Goal: Find specific page/section: Find specific page/section

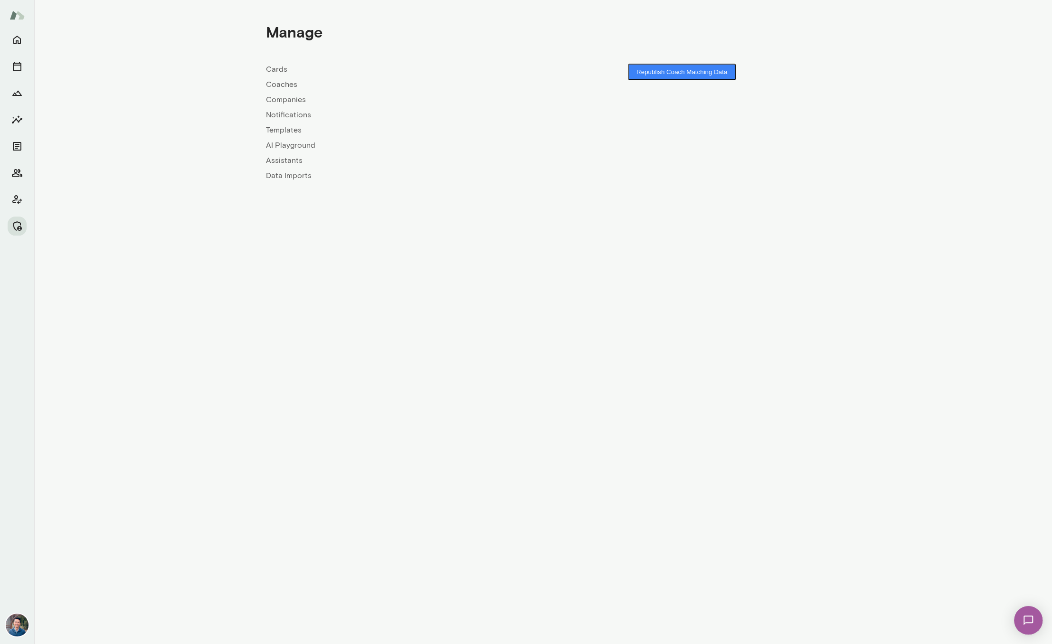
click at [282, 95] on link "Companies" at bounding box center [404, 99] width 277 height 11
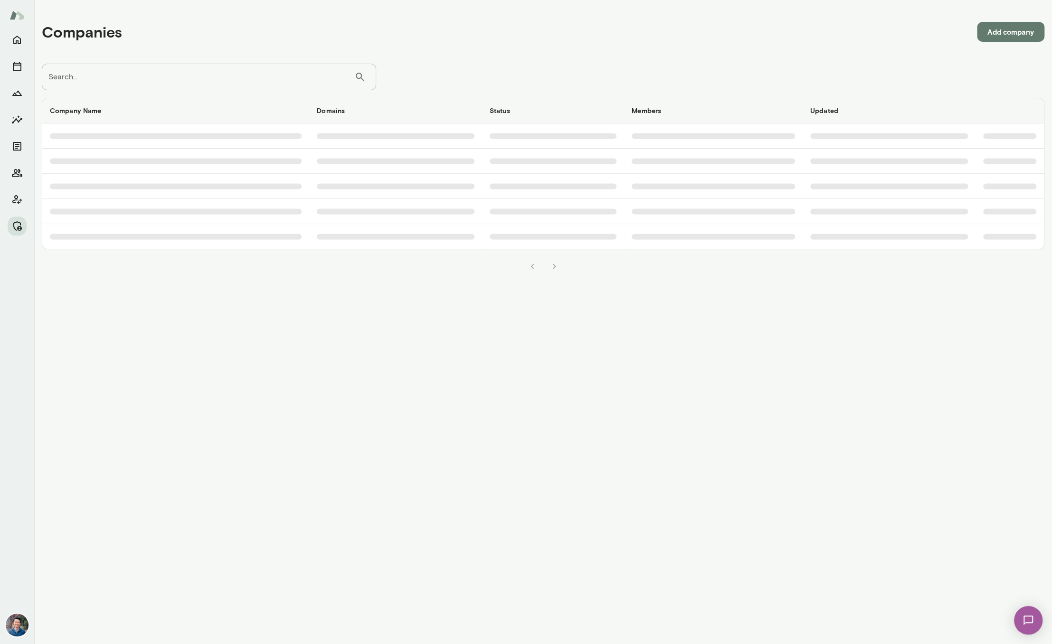
click at [227, 63] on div "Companies Add company Search... ​ Search... Company Name Domains Status Members…" at bounding box center [543, 142] width 1018 height 284
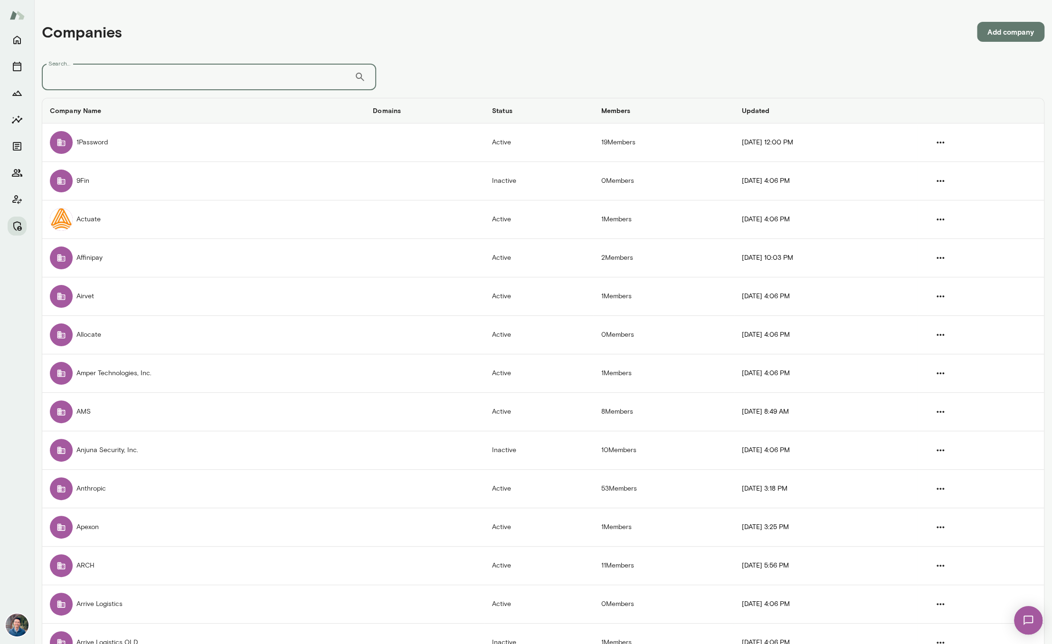
click at [218, 67] on input "Search..." at bounding box center [198, 77] width 313 height 27
type input "*****"
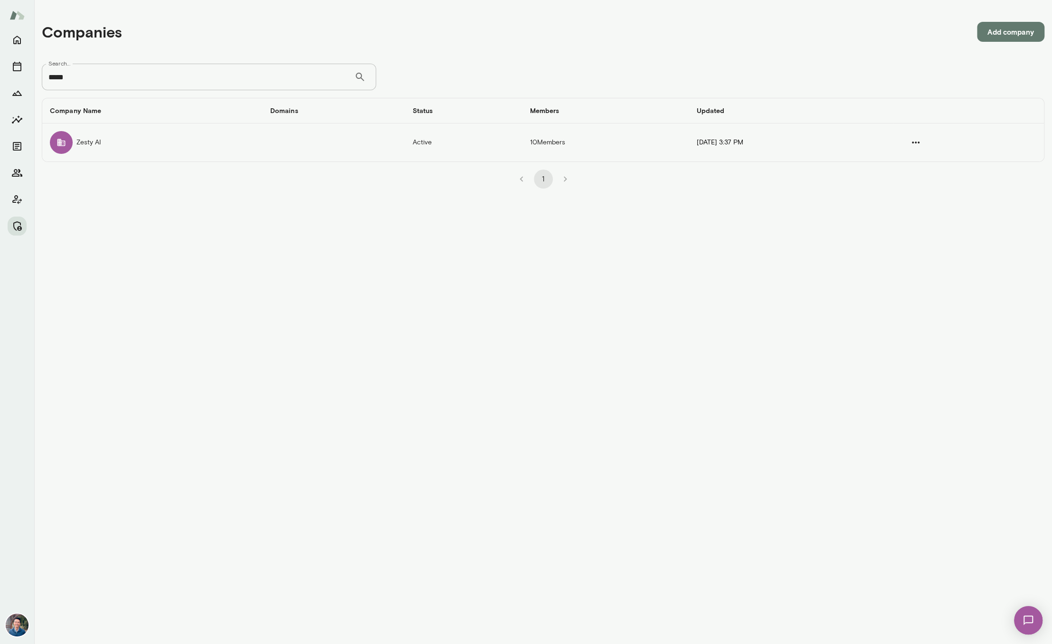
click at [153, 151] on td "Zesty AI" at bounding box center [152, 143] width 220 height 38
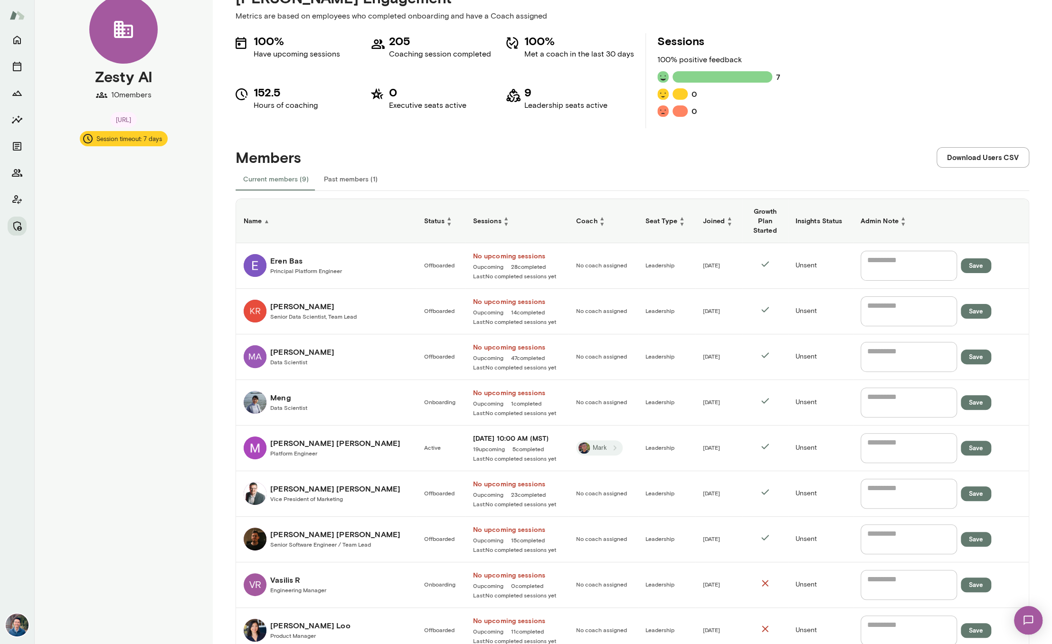
scroll to position [43, 0]
